Goal: Task Accomplishment & Management: Manage account settings

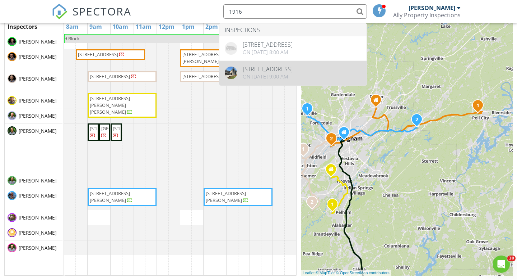
type input "1916"
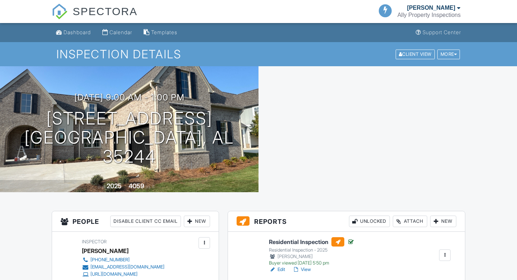
click at [445, 179] on div at bounding box center [388, 129] width 259 height 126
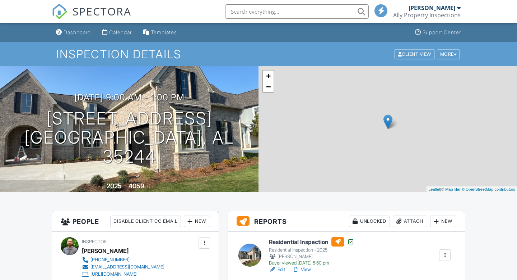
scroll to position [80, 0]
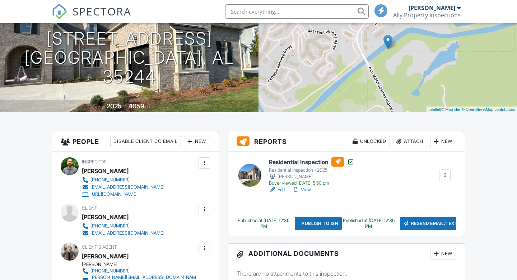
click at [444, 174] on div at bounding box center [445, 174] width 7 height 7
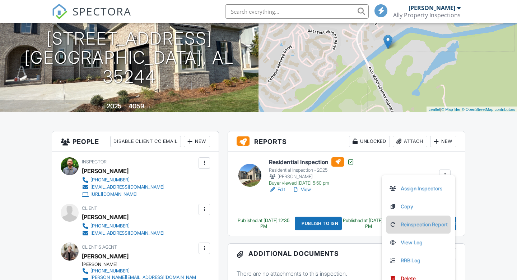
scroll to position [0, 0]
click at [404, 223] on link "Reinspection Report" at bounding box center [418, 224] width 59 height 8
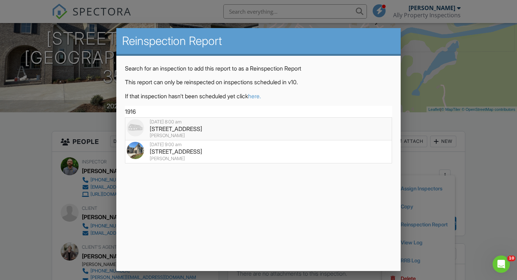
click at [172, 131] on div "1916 Heartpine Drive, Birmingham, AL 35244" at bounding box center [259, 129] width 264 height 8
type input "1916 Heartpine Drive, Birmingham, AL 35244"
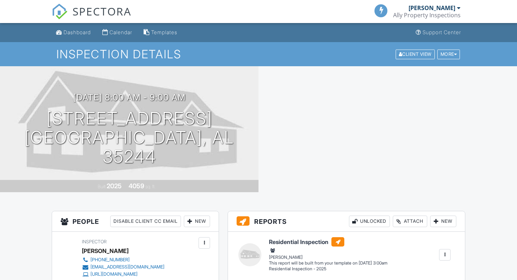
click at [444, 170] on div at bounding box center [388, 129] width 259 height 126
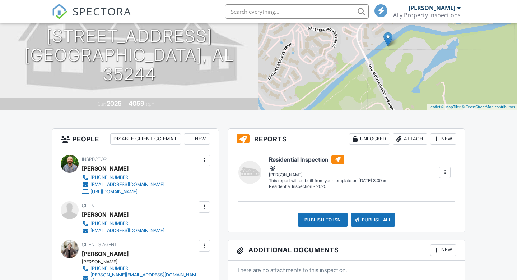
scroll to position [82, 0]
click at [444, 170] on div at bounding box center [445, 171] width 7 height 7
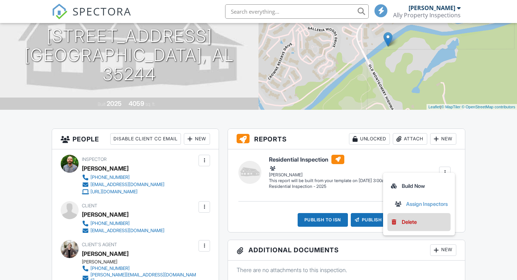
click at [406, 222] on div "Delete" at bounding box center [409, 222] width 15 height 8
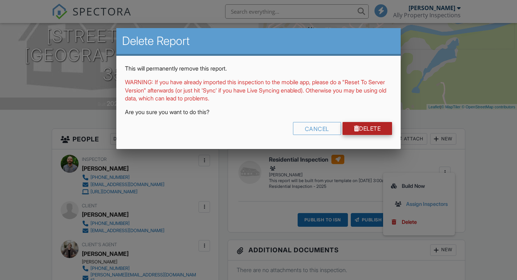
click at [366, 130] on link "Delete" at bounding box center [368, 128] width 50 height 13
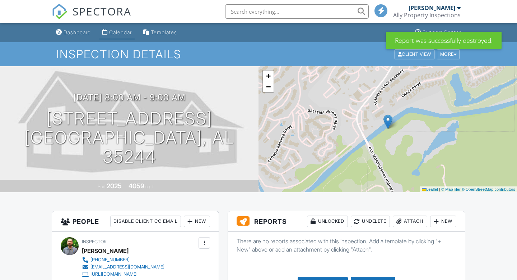
click at [119, 33] on div "Calendar" at bounding box center [120, 32] width 23 height 6
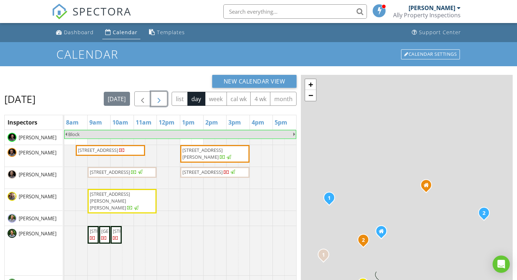
click at [163, 98] on span "button" at bounding box center [159, 98] width 9 height 9
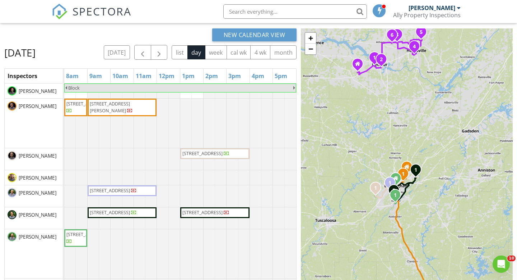
click at [240, 8] on input "text" at bounding box center [295, 11] width 144 height 14
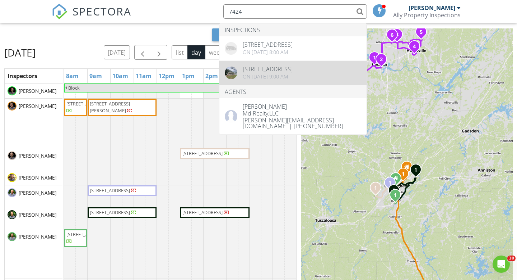
type input "7424"
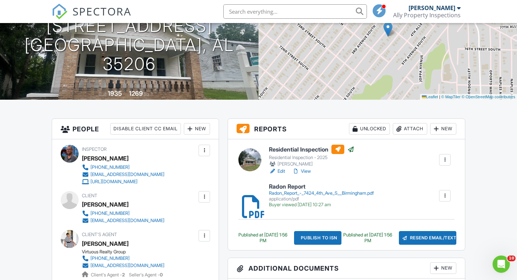
click at [444, 160] on div at bounding box center [445, 159] width 7 height 7
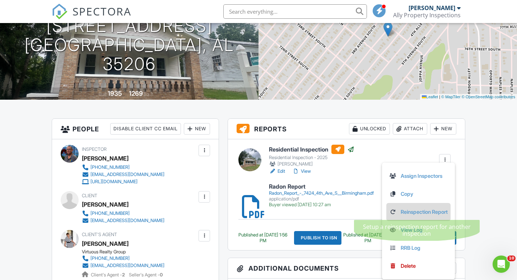
click at [410, 211] on link "Reinspection Report" at bounding box center [418, 212] width 59 height 8
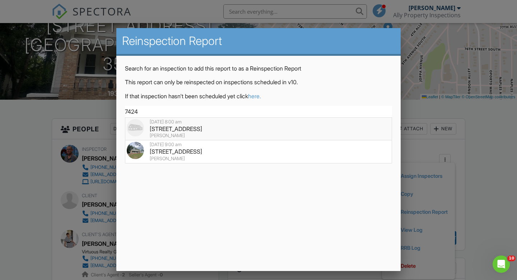
click at [174, 129] on div "7424 4th Ave S, Birmingham, AL 35206" at bounding box center [259, 129] width 264 height 8
type input "7424 4th Ave S, Birmingham, AL 35206"
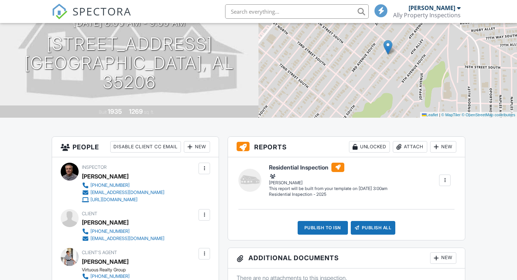
scroll to position [74, 0]
click at [445, 180] on div at bounding box center [445, 179] width 7 height 7
click at [443, 181] on div "Residential Inspection Residential Inspection - 2025 [PERSON_NAME] Edit View Re…" at bounding box center [360, 179] width 190 height 34
click at [445, 180] on div at bounding box center [445, 179] width 7 height 7
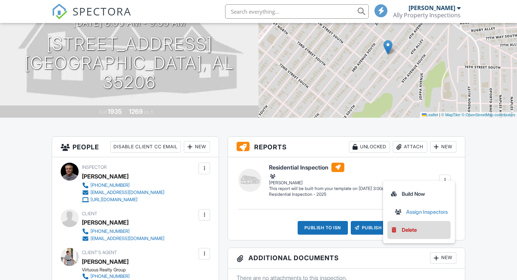
click at [406, 228] on div "Delete" at bounding box center [409, 230] width 15 height 8
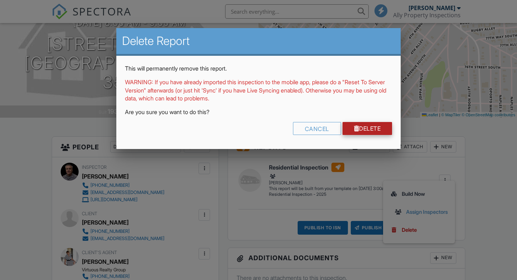
click at [370, 129] on link "Delete" at bounding box center [368, 128] width 50 height 13
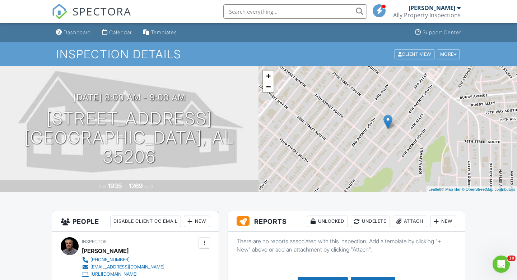
click at [120, 30] on div "Calendar" at bounding box center [120, 32] width 23 height 6
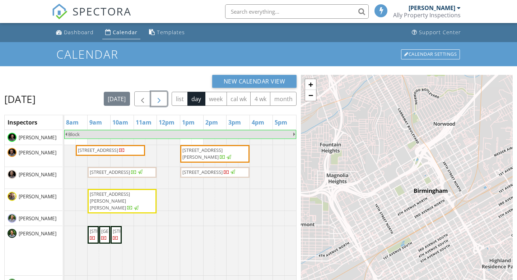
click at [163, 97] on span "button" at bounding box center [159, 98] width 9 height 9
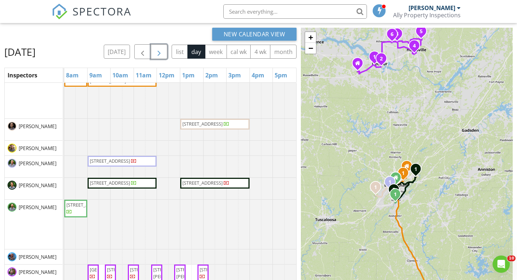
scroll to position [29, 0]
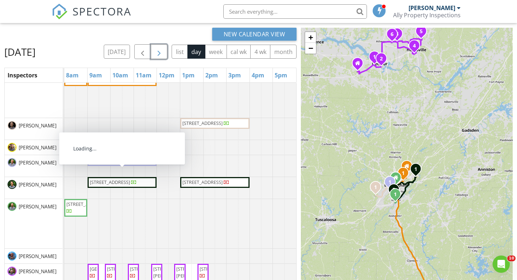
click at [118, 163] on span "1228 19th Pl SW, Birmingham 35211" at bounding box center [110, 160] width 40 height 6
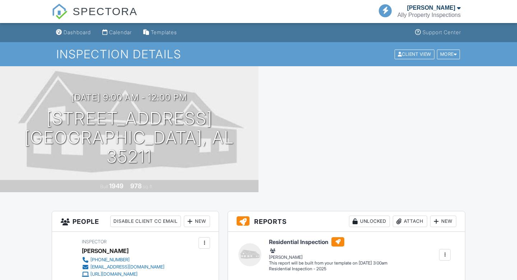
click at [441, 215] on div "New" at bounding box center [443, 220] width 26 height 11
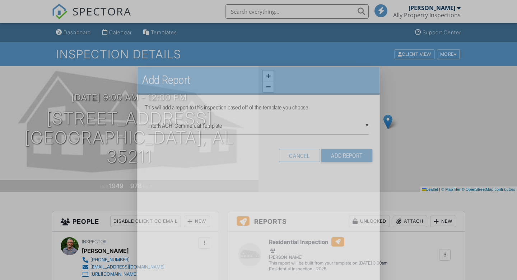
scroll to position [92, 0]
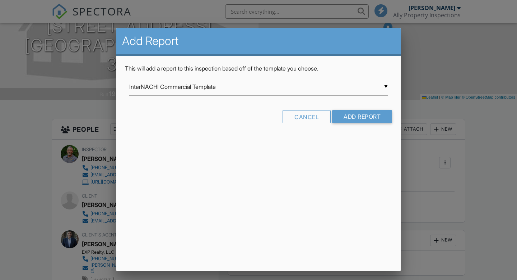
click at [239, 91] on input "InterNACHI Commercial Template" at bounding box center [258, 87] width 259 height 18
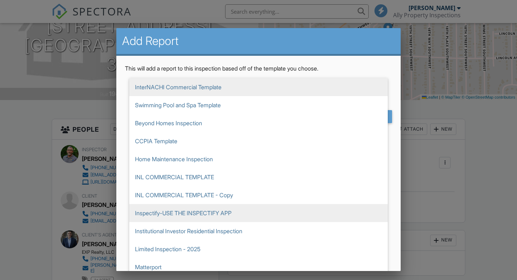
scroll to position [194, 0]
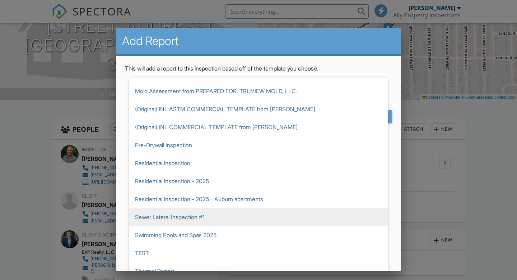
click at [165, 210] on span "Sewer Lateral Inspection #1" at bounding box center [258, 217] width 259 height 18
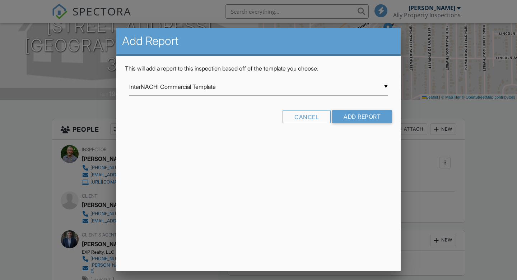
type input "Sewer Lateral Inspection #1"
click at [355, 117] on input "Add Report" at bounding box center [362, 116] width 60 height 13
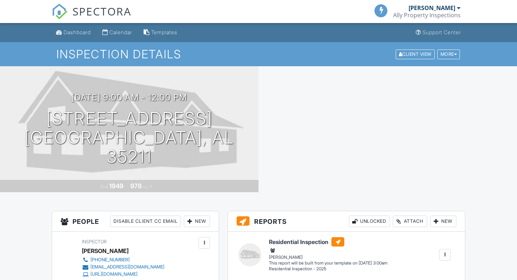
click at [445, 125] on div at bounding box center [388, 129] width 259 height 126
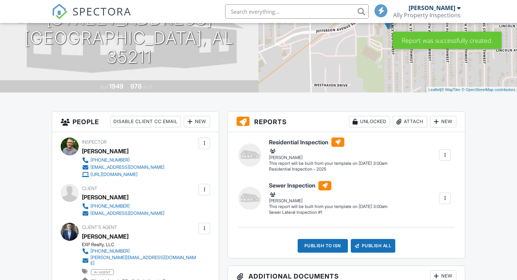
scroll to position [100, 0]
click at [445, 125] on div "New" at bounding box center [443, 121] width 26 height 11
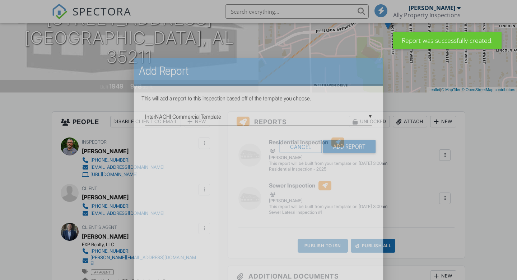
scroll to position [0, 0]
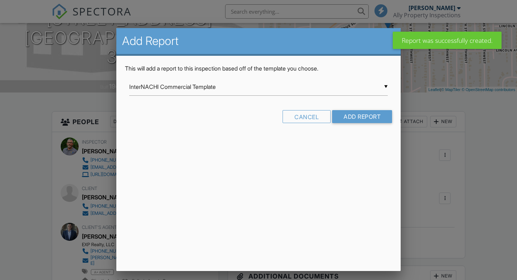
click at [246, 95] on input "InterNACHI Commercial Template" at bounding box center [258, 87] width 259 height 18
click at [244, 86] on input "InterNACHI Commercial Template" at bounding box center [258, 87] width 259 height 18
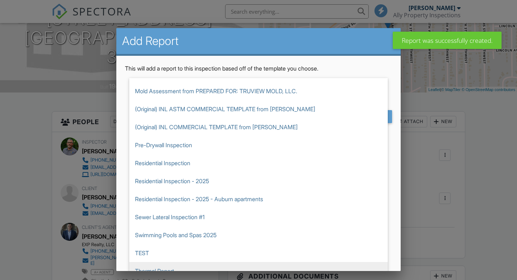
scroll to position [9, 0]
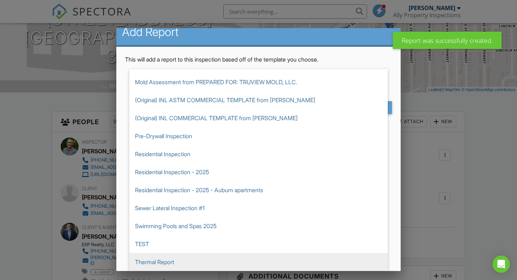
click at [148, 261] on span "Thermal Report" at bounding box center [258, 262] width 259 height 18
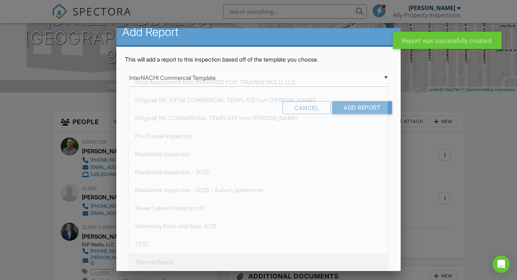
type input "Thermal Report"
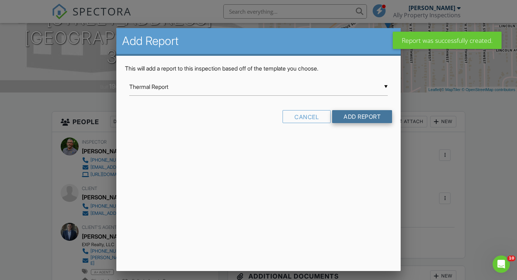
scroll to position [0, 0]
click at [357, 117] on input "Add Report" at bounding box center [362, 116] width 60 height 13
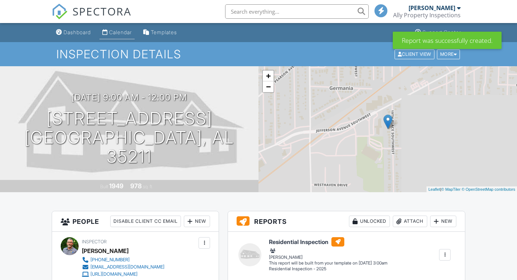
click at [120, 33] on div "Calendar" at bounding box center [120, 32] width 23 height 6
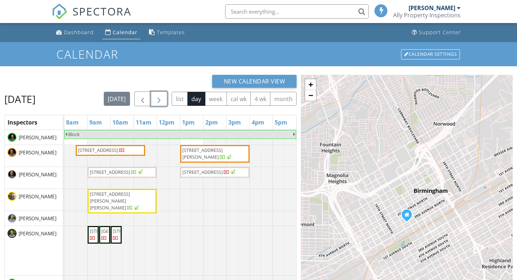
click at [163, 98] on span "button" at bounding box center [159, 98] width 9 height 9
